Goal: Transaction & Acquisition: Purchase product/service

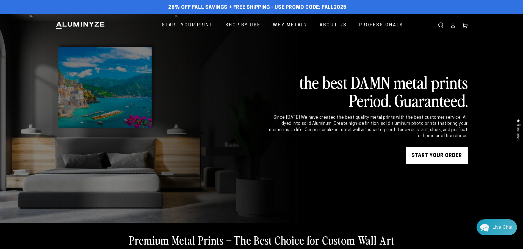
click at [432, 154] on link "START YOUR Order" at bounding box center [436, 155] width 62 height 16
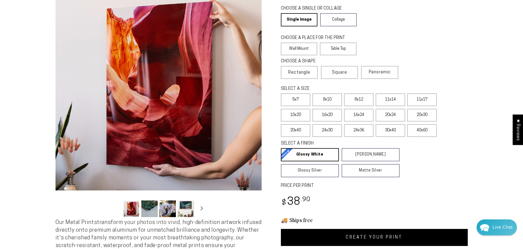
scroll to position [37, 0]
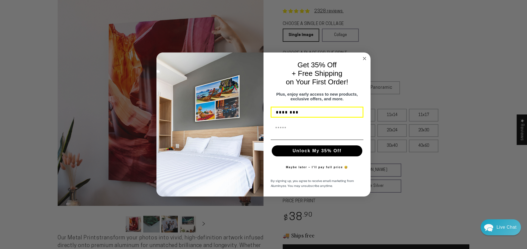
click at [363, 56] on circle "Close dialog" at bounding box center [365, 58] width 6 height 6
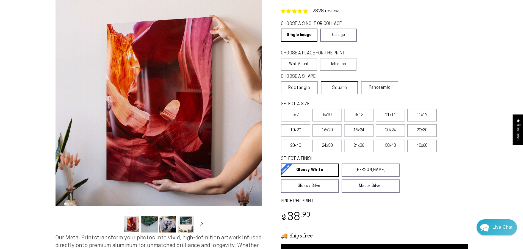
click at [350, 90] on label "Square" at bounding box center [339, 87] width 37 height 13
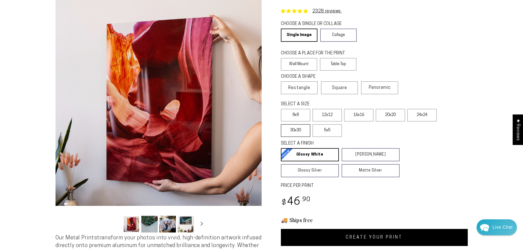
click at [295, 135] on label "30x30" at bounding box center [295, 130] width 29 height 13
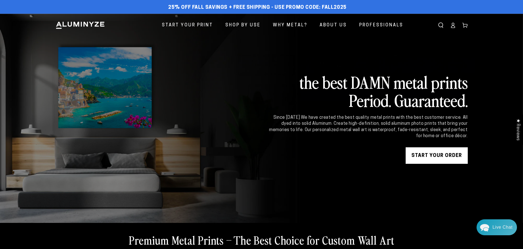
click at [438, 159] on link "START YOUR Order" at bounding box center [436, 155] width 62 height 16
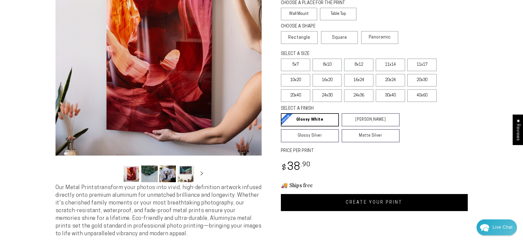
scroll to position [75, 0]
